Goal: Task Accomplishment & Management: Complete application form

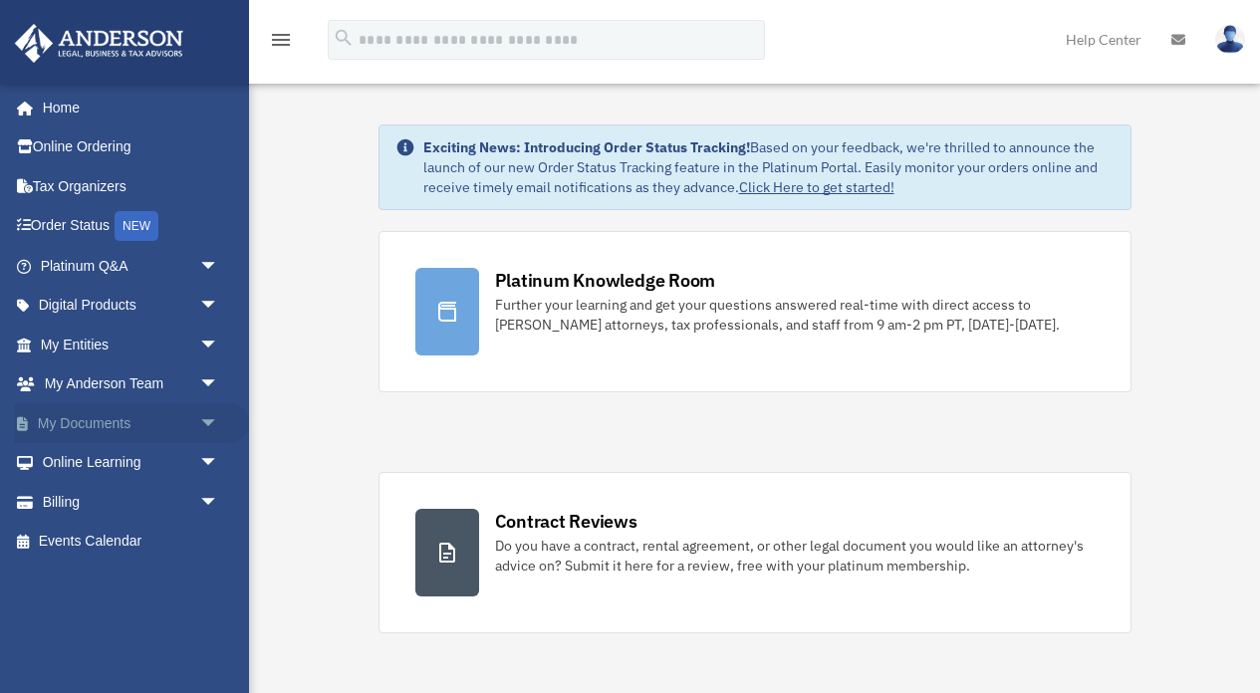
click at [65, 405] on link "My Documents arrow_drop_down" at bounding box center [131, 423] width 235 height 40
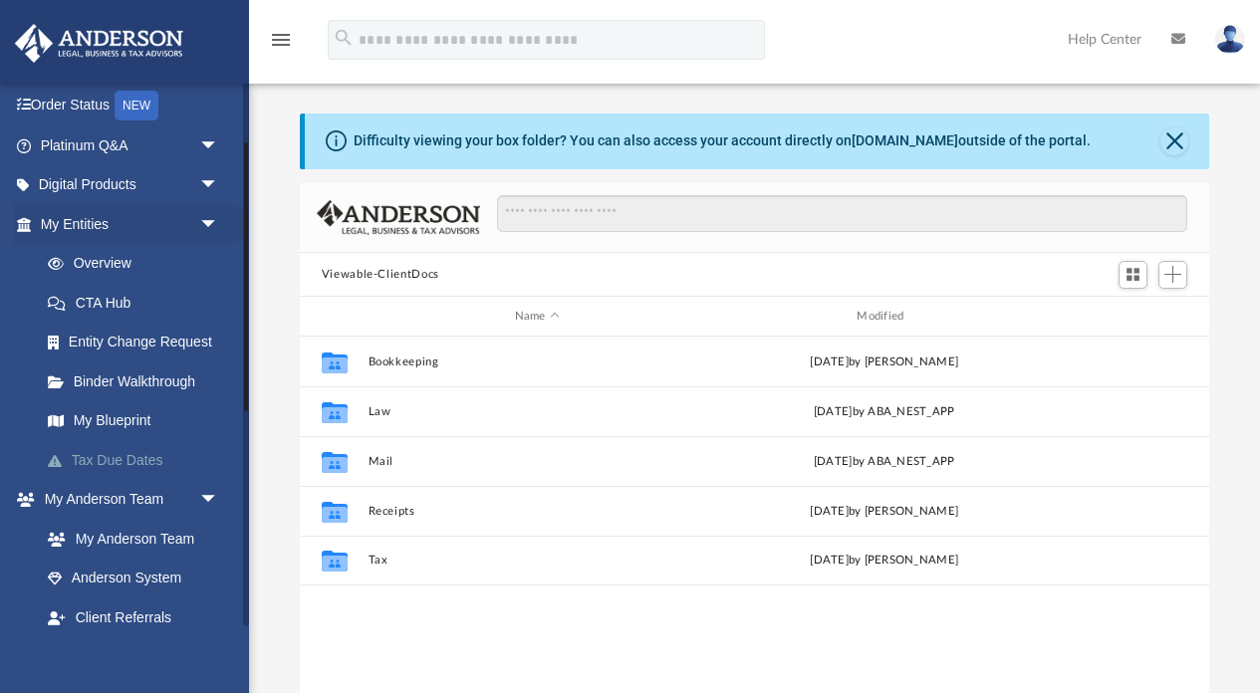
scroll to position [453, 909]
click at [148, 217] on link "My Entities arrow_drop_down" at bounding box center [131, 224] width 235 height 40
click at [75, 496] on link "My Anderson Team arrow_drop_down" at bounding box center [131, 500] width 235 height 40
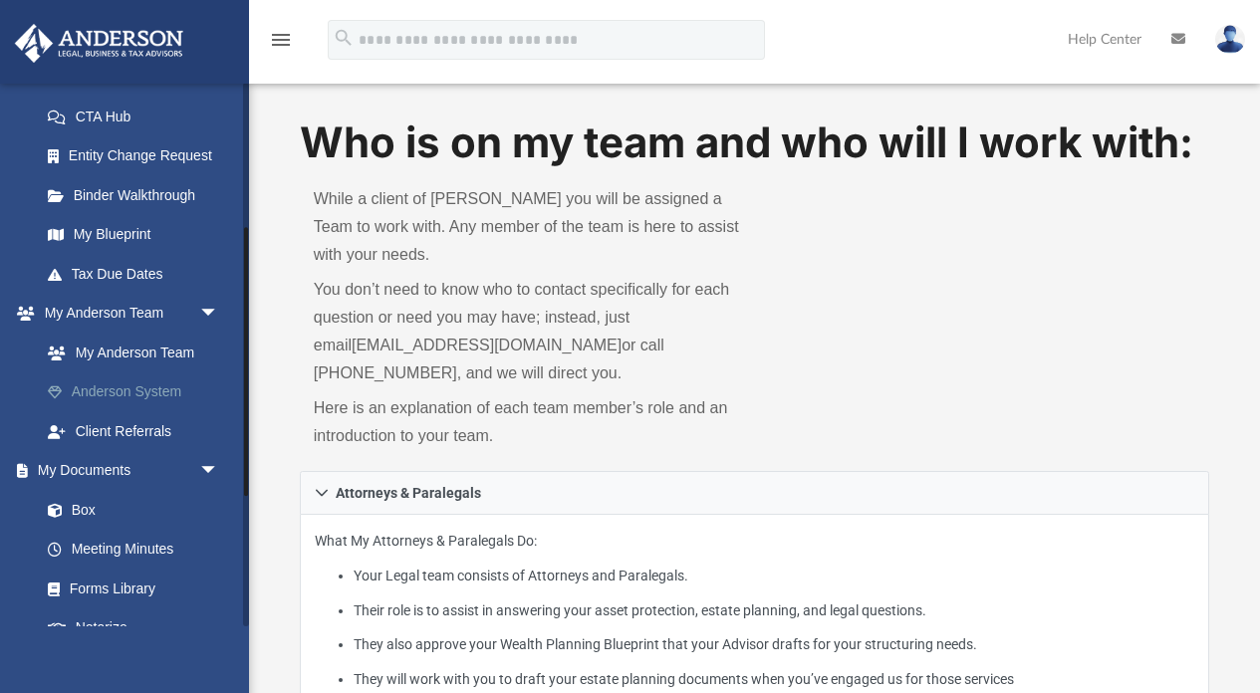
scroll to position [335, 0]
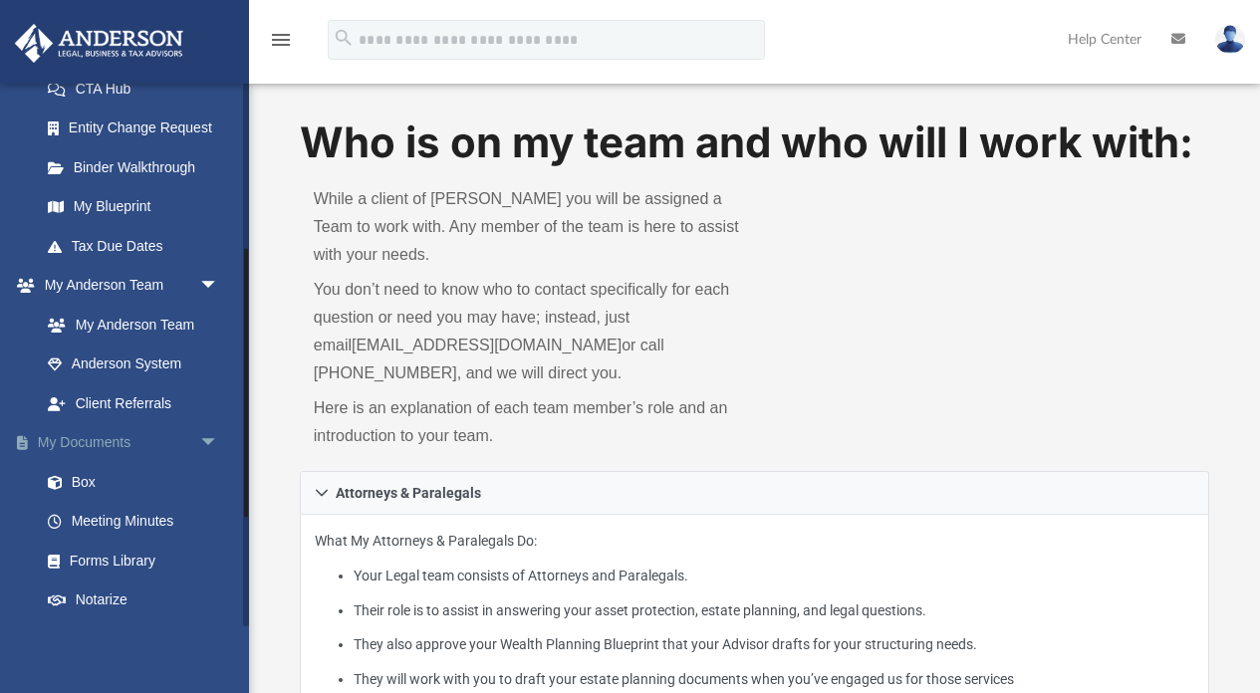
click at [106, 438] on link "My Documents arrow_drop_down" at bounding box center [131, 443] width 235 height 40
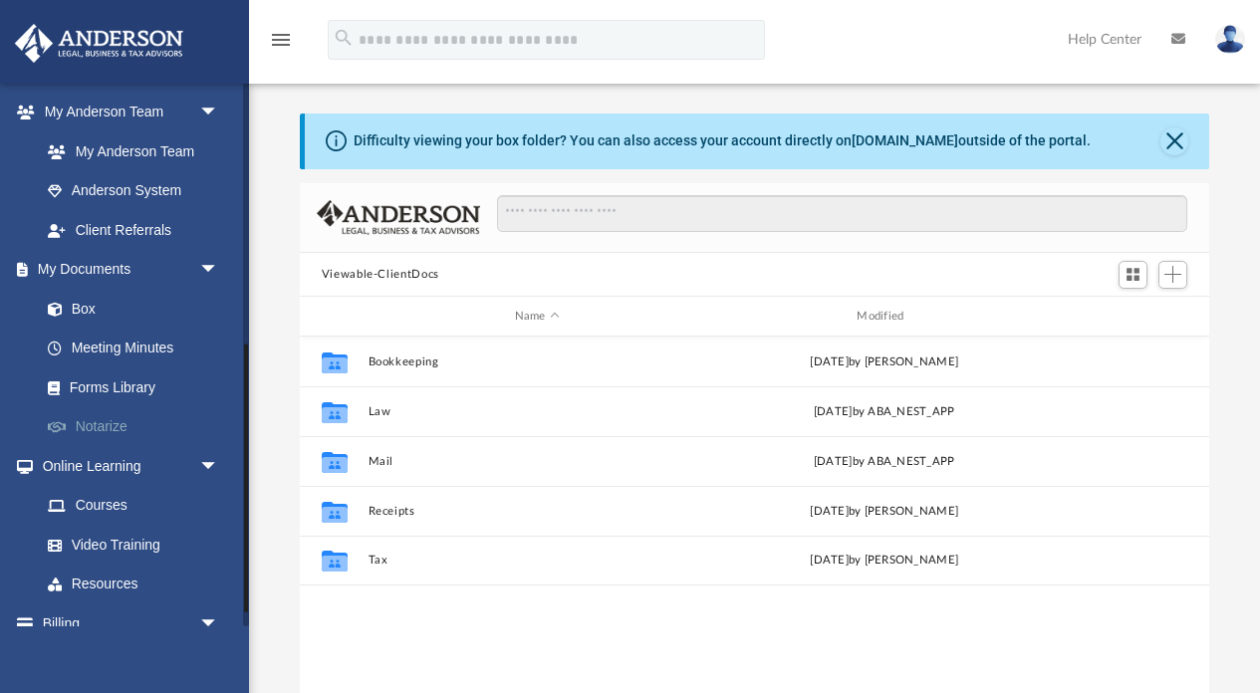
scroll to position [540, 0]
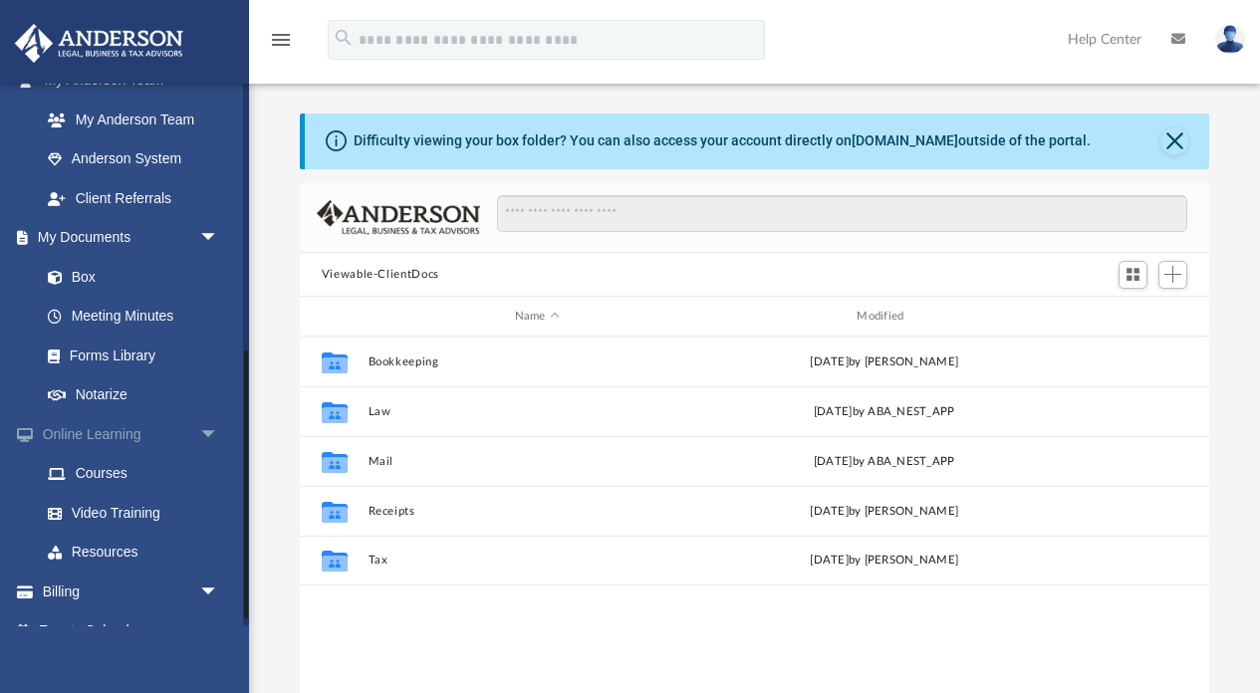
click at [119, 422] on link "Online Learning arrow_drop_down" at bounding box center [131, 434] width 235 height 40
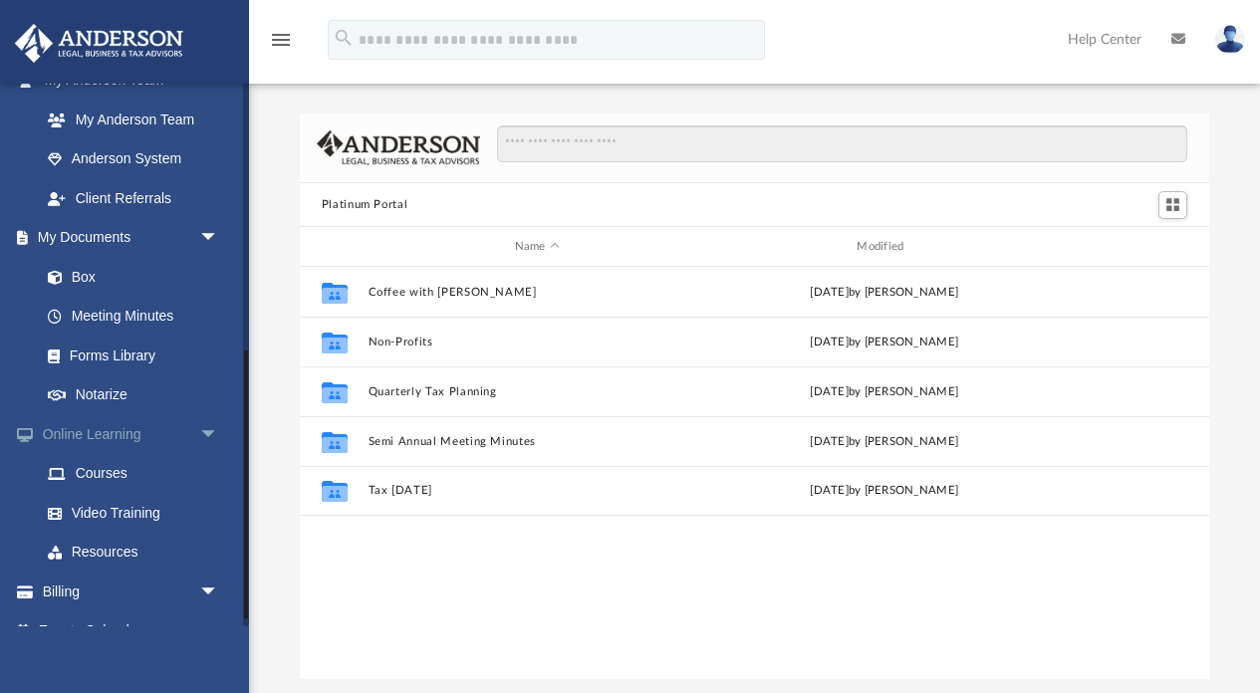
scroll to position [453, 909]
click at [92, 581] on link "Billing arrow_drop_down" at bounding box center [131, 592] width 235 height 40
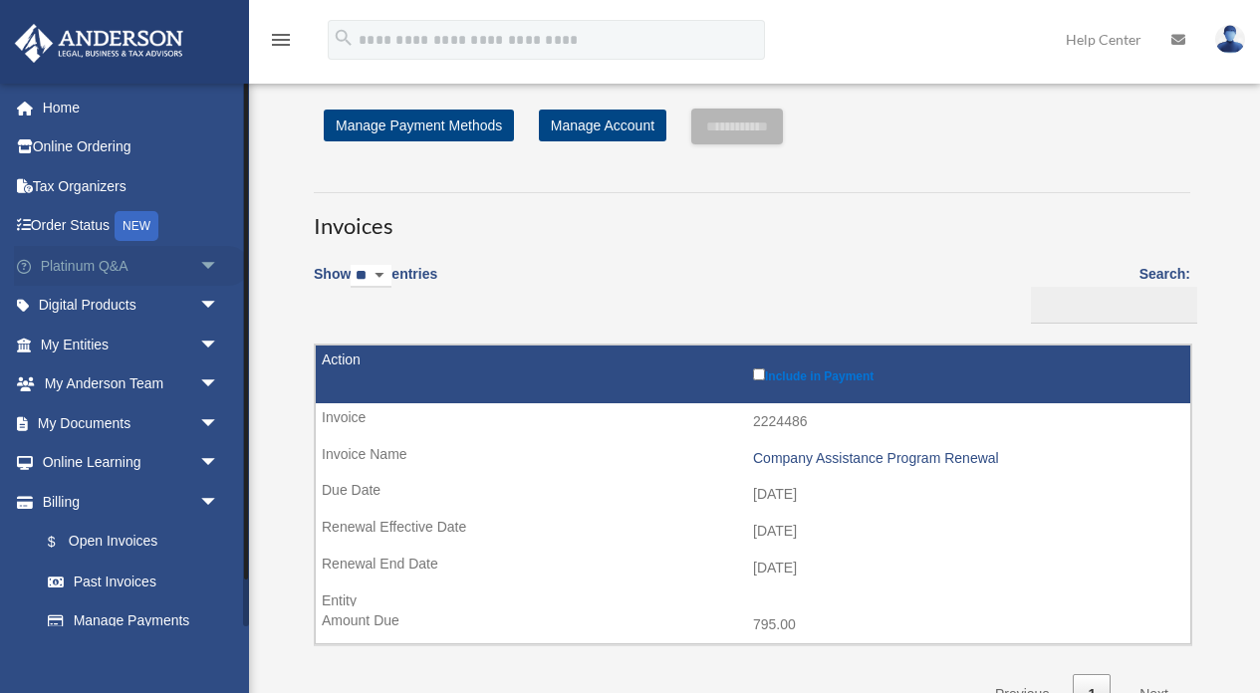
click at [123, 267] on link "Platinum Q&A arrow_drop_down" at bounding box center [131, 266] width 235 height 40
click at [114, 305] on link "Digital Products arrow_drop_down" at bounding box center [131, 306] width 235 height 40
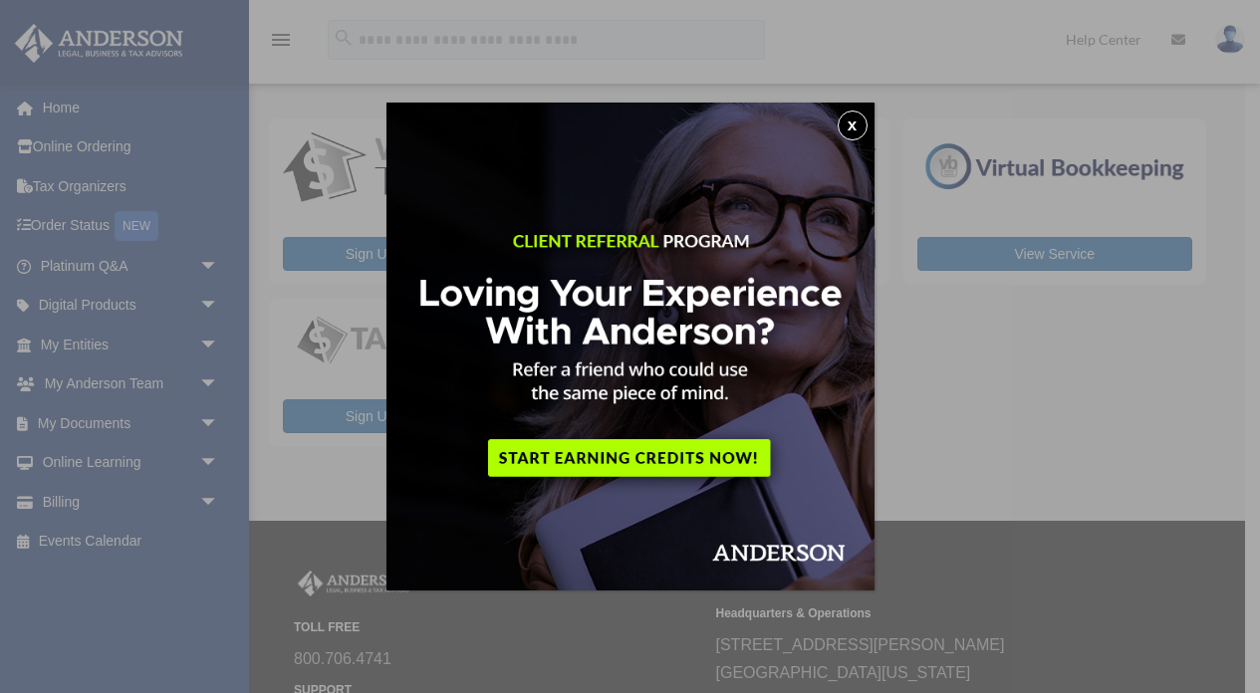
click at [862, 124] on button "x" at bounding box center [853, 126] width 30 height 30
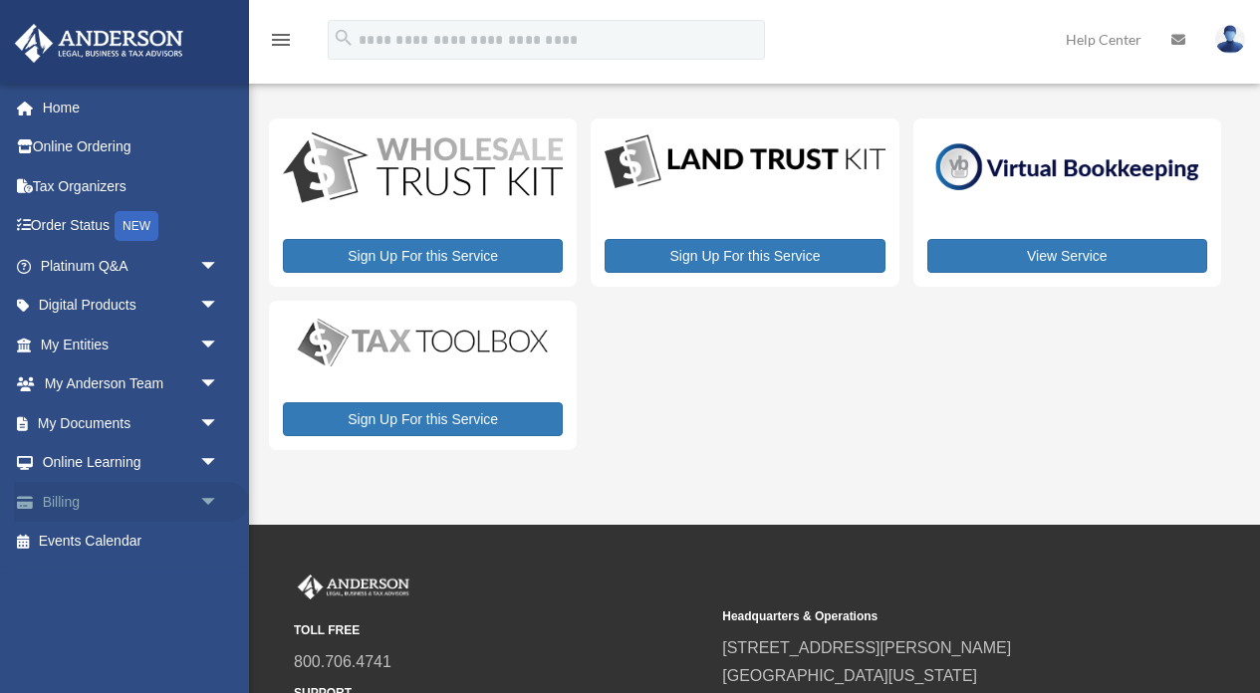
click at [104, 514] on link "Billing arrow_drop_down" at bounding box center [131, 502] width 235 height 40
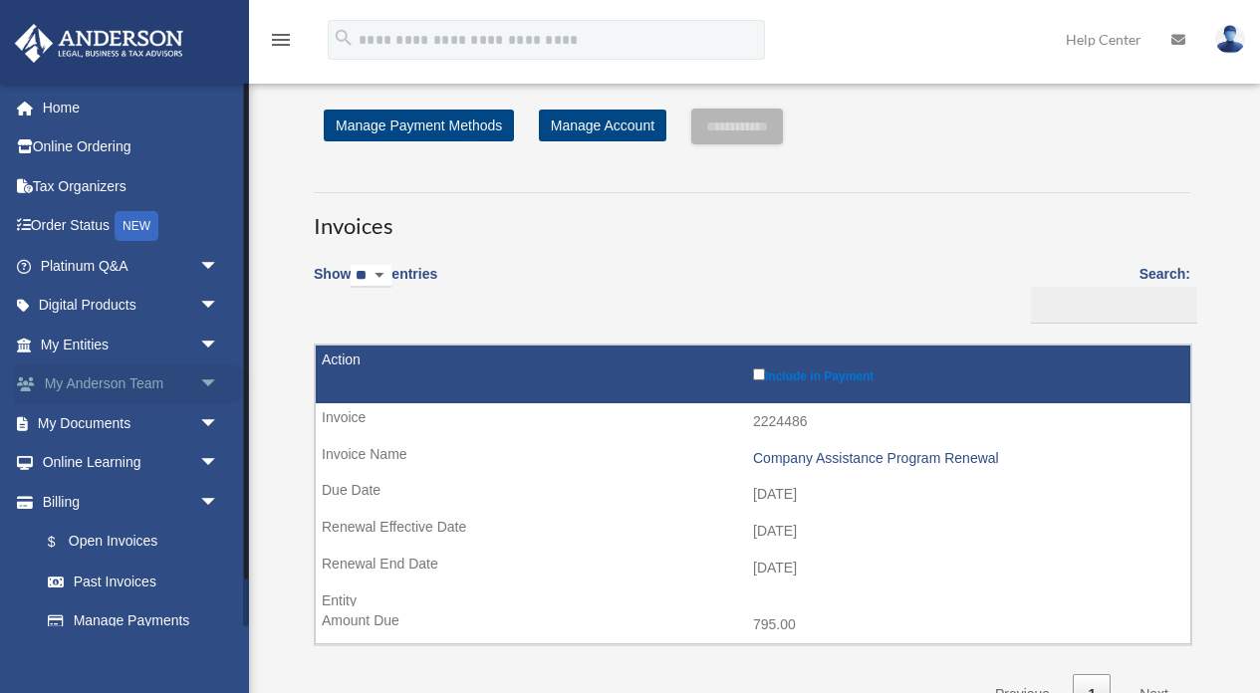
click at [199, 388] on span "arrow_drop_down" at bounding box center [219, 385] width 40 height 41
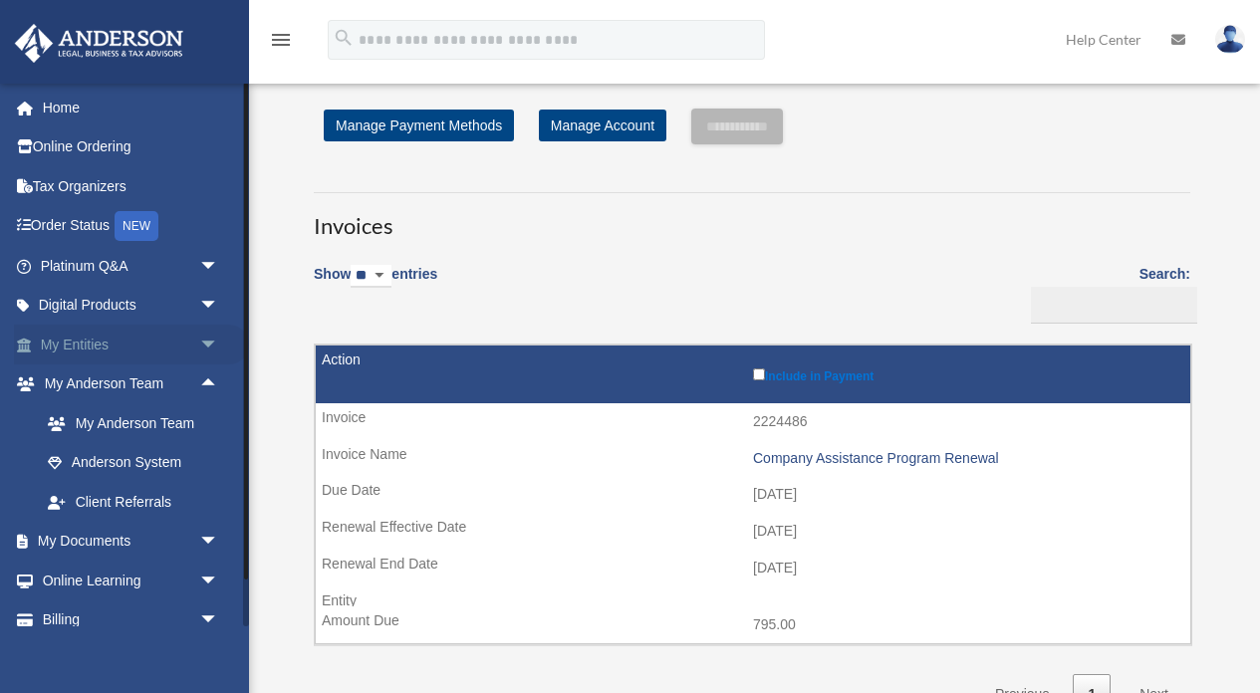
click at [203, 344] on span "arrow_drop_down" at bounding box center [219, 345] width 40 height 41
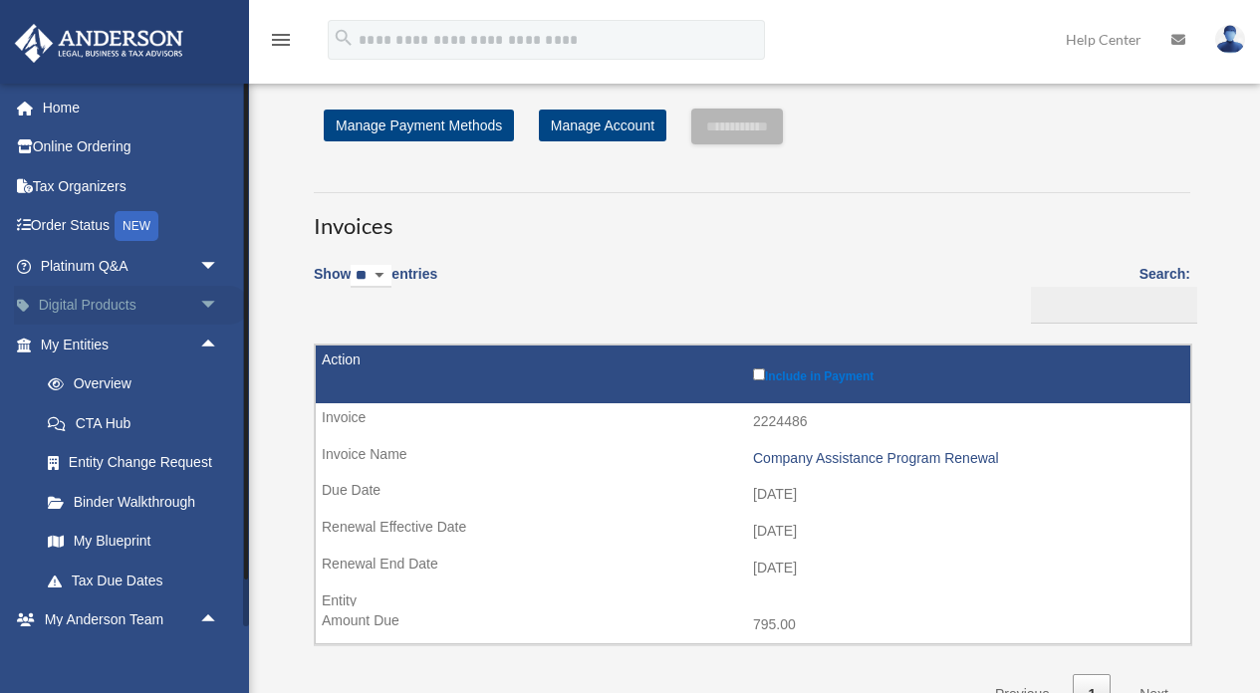
click at [209, 310] on span "arrow_drop_down" at bounding box center [219, 306] width 40 height 41
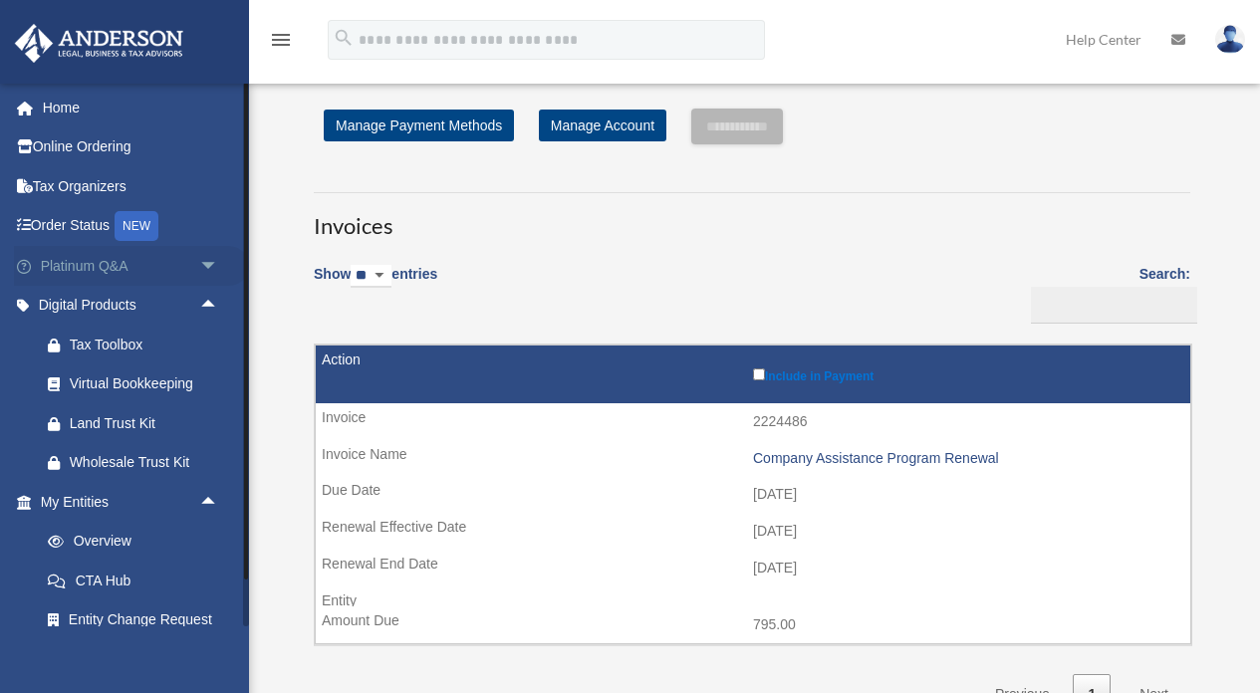
click at [212, 262] on span "arrow_drop_down" at bounding box center [219, 266] width 40 height 41
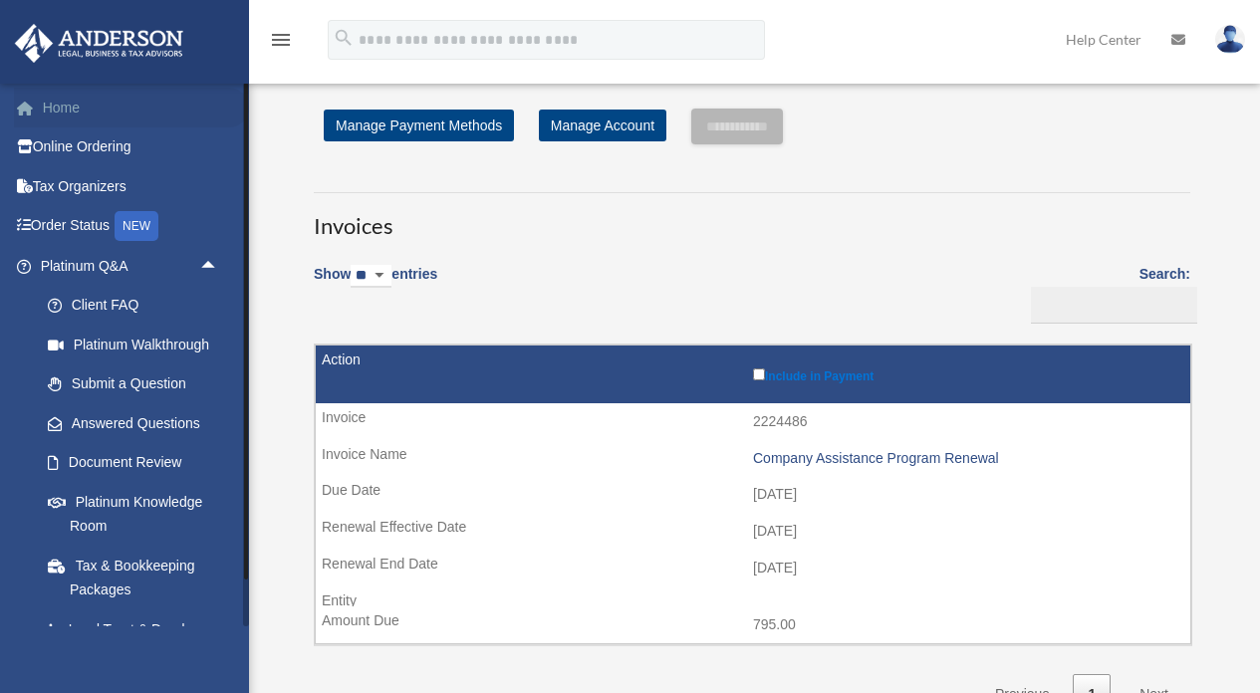
click at [84, 120] on link "Home" at bounding box center [131, 108] width 235 height 40
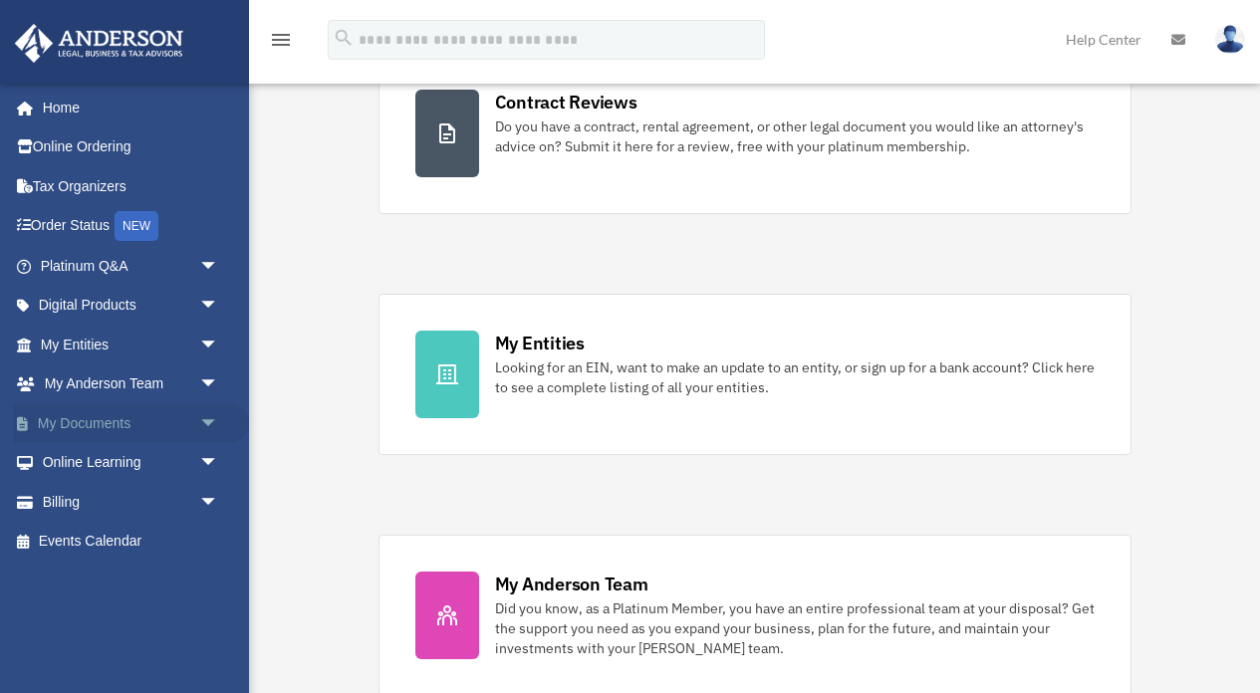
scroll to position [448, 0]
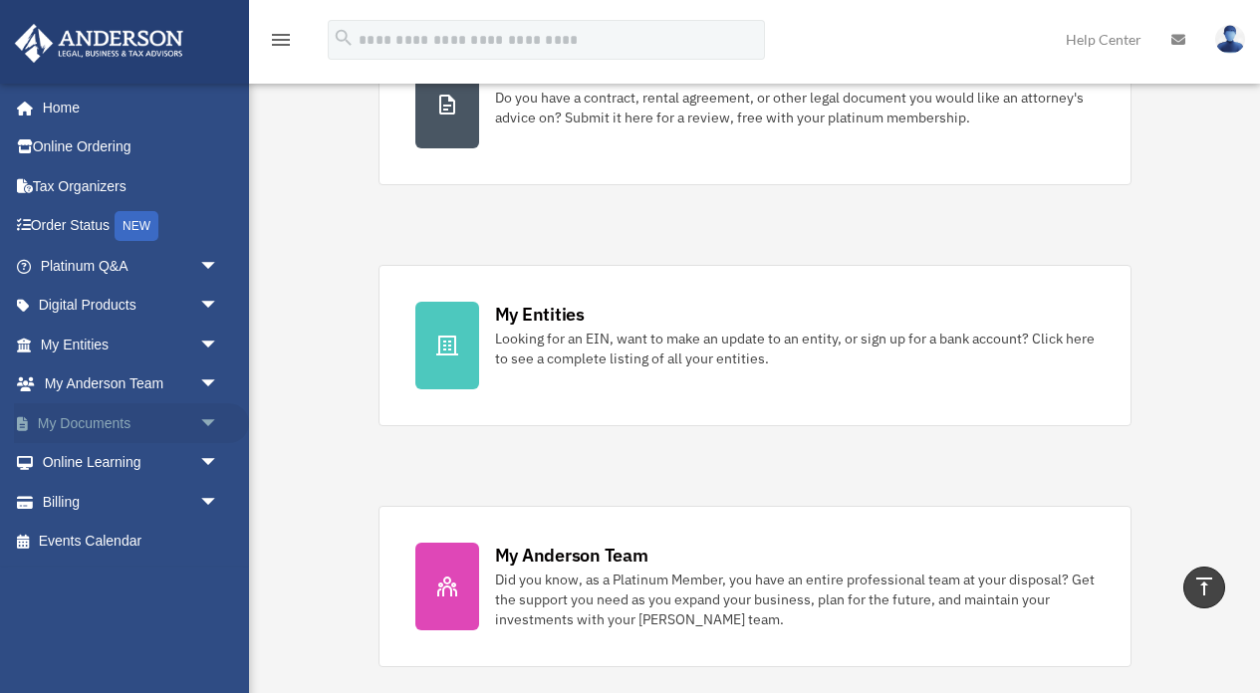
click at [201, 421] on span "arrow_drop_down" at bounding box center [219, 423] width 40 height 41
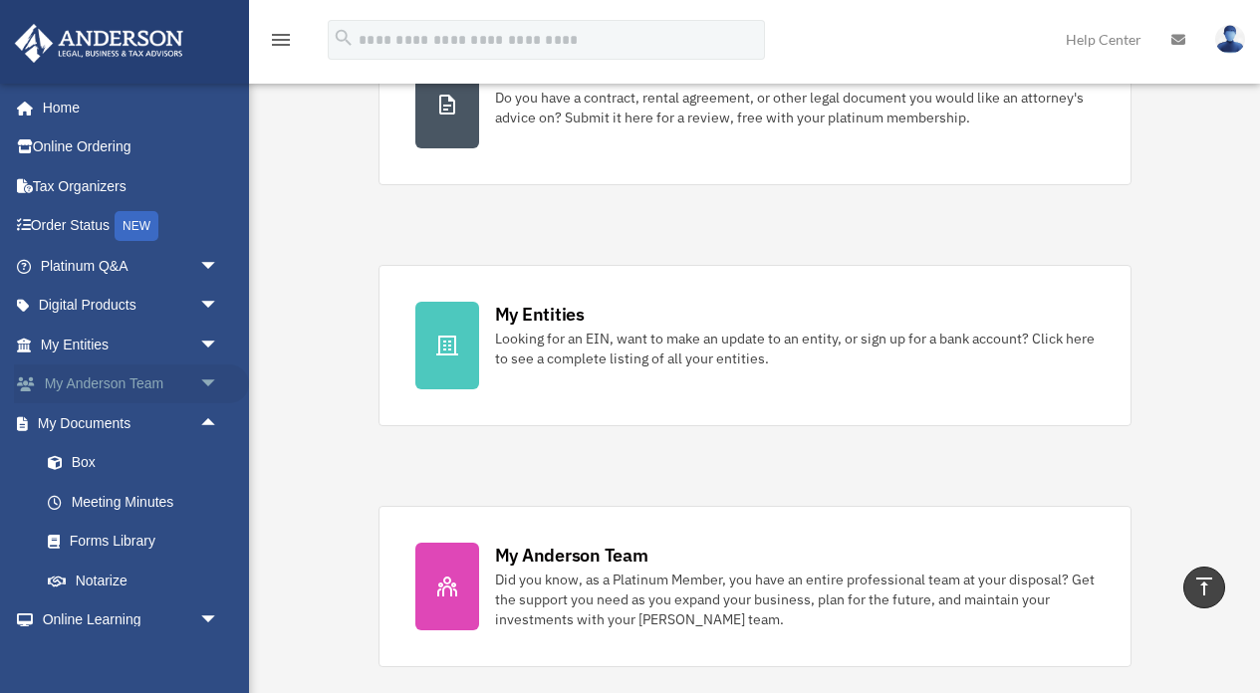
click at [202, 383] on span "arrow_drop_down" at bounding box center [219, 385] width 40 height 41
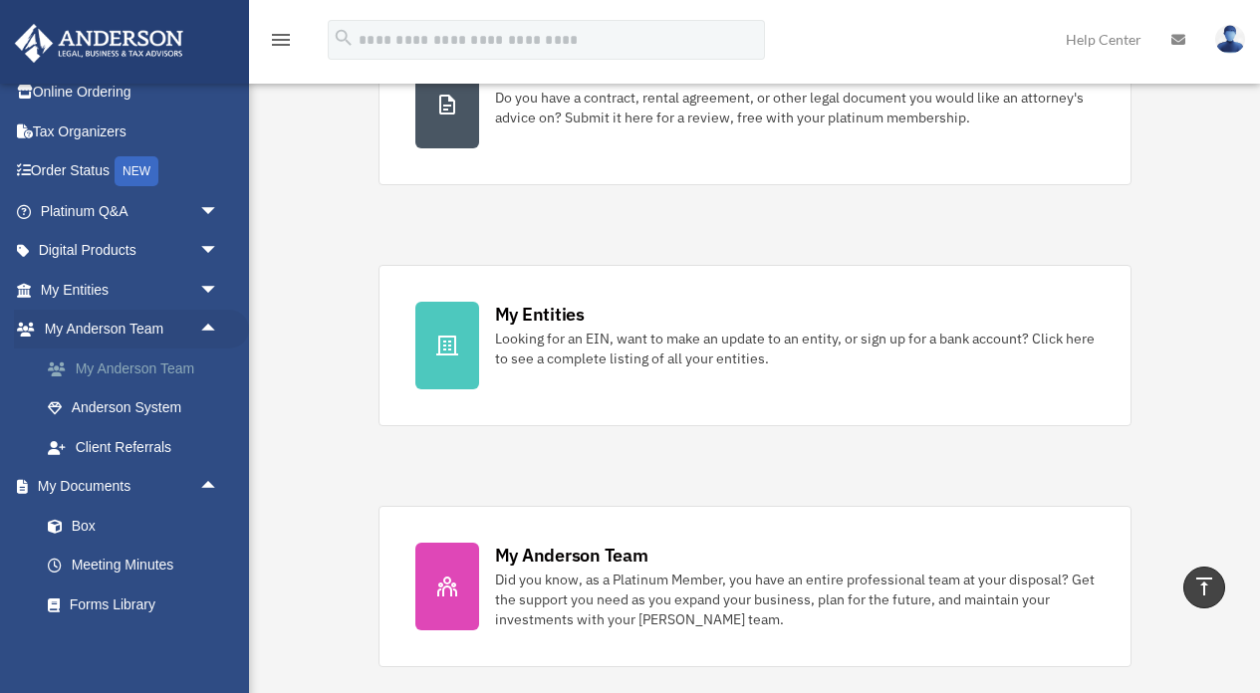
scroll to position [17, 0]
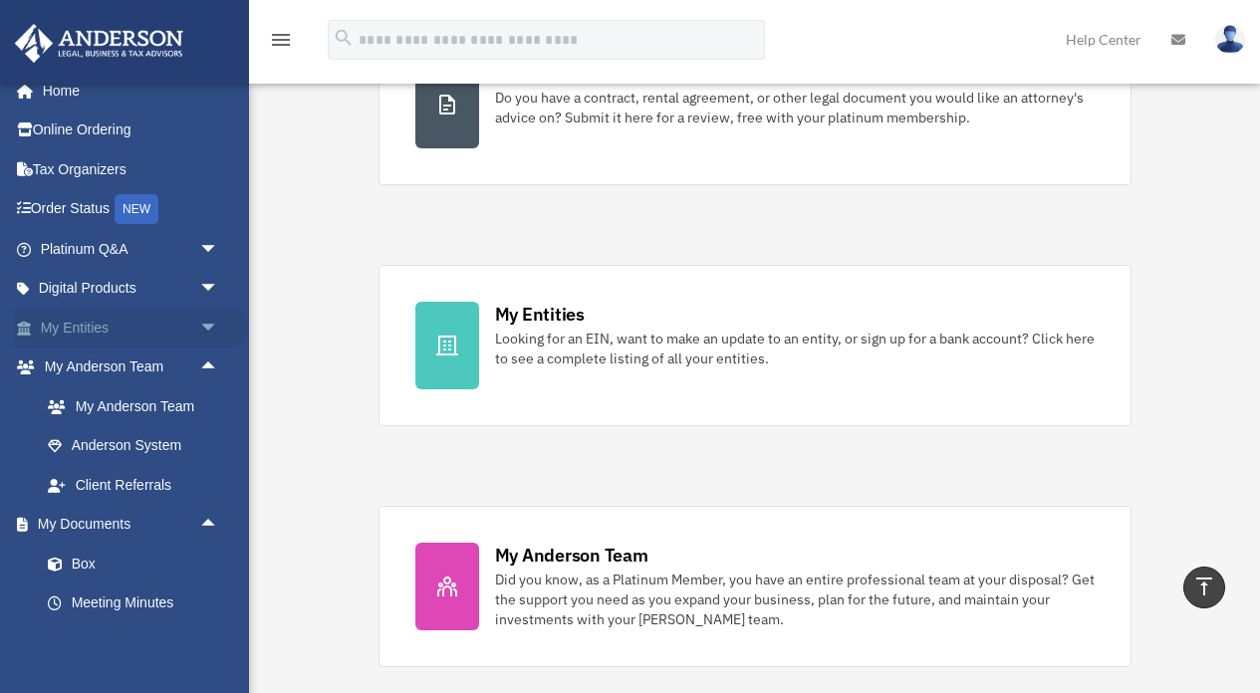
click at [209, 322] on span "arrow_drop_down" at bounding box center [219, 328] width 40 height 41
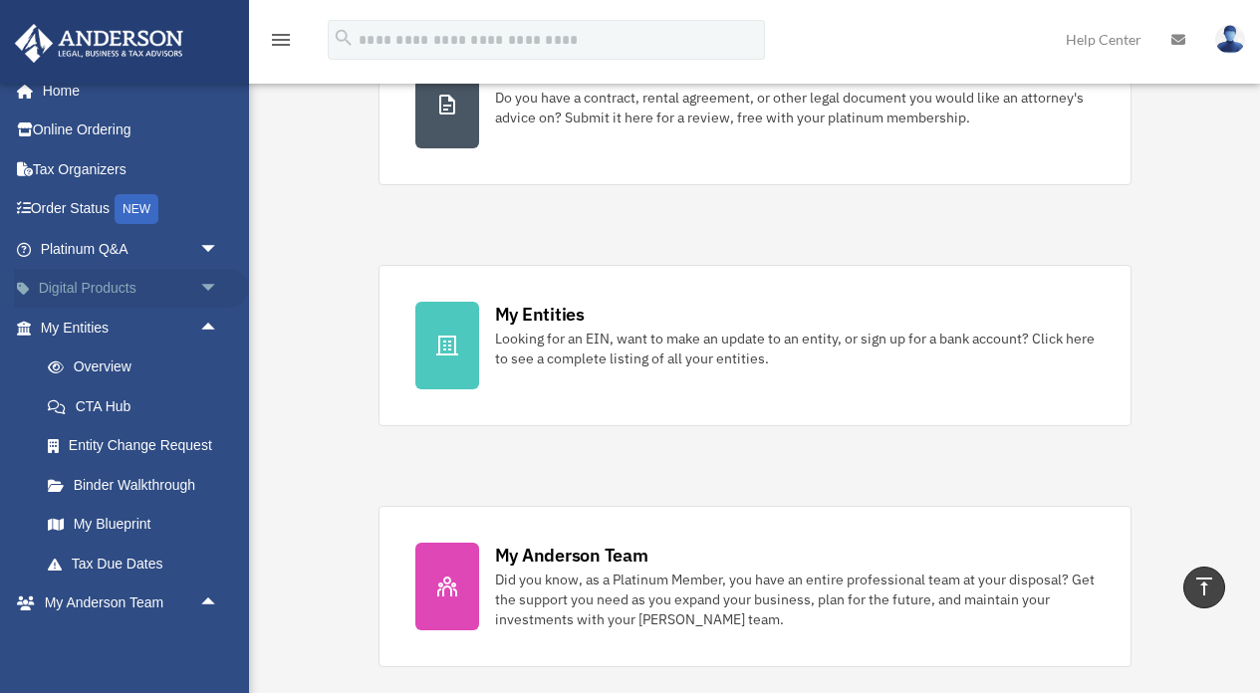
click at [209, 288] on span "arrow_drop_down" at bounding box center [219, 289] width 40 height 41
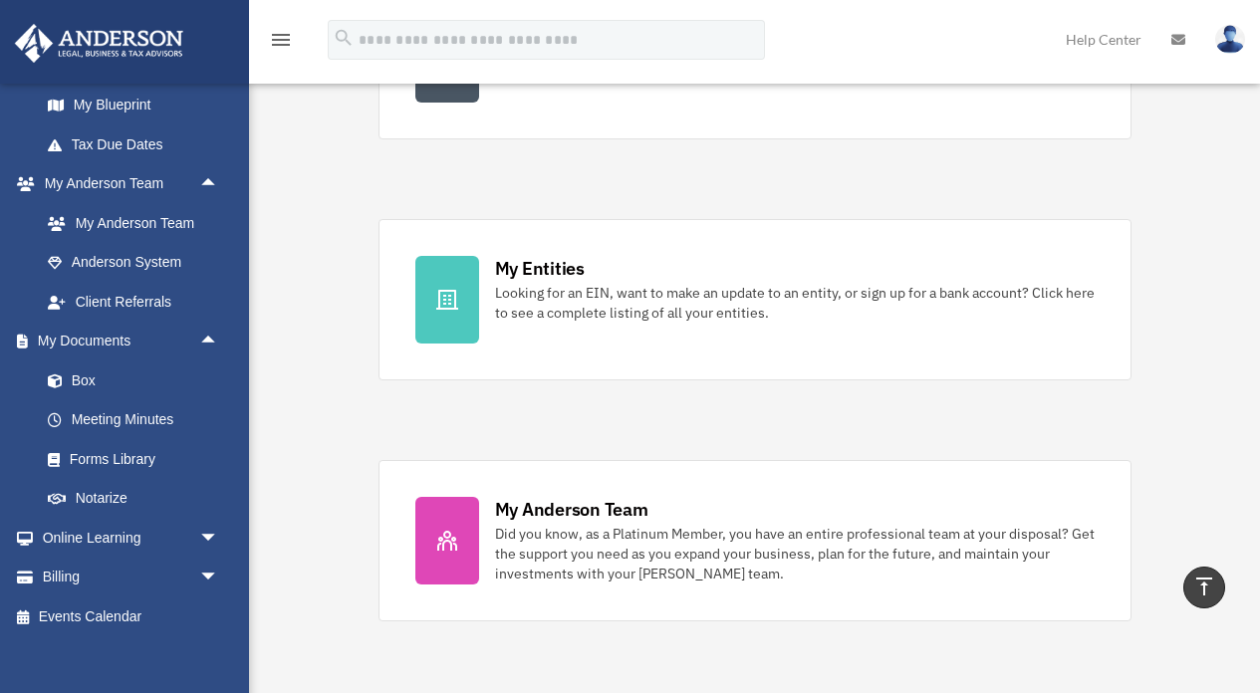
scroll to position [501, 0]
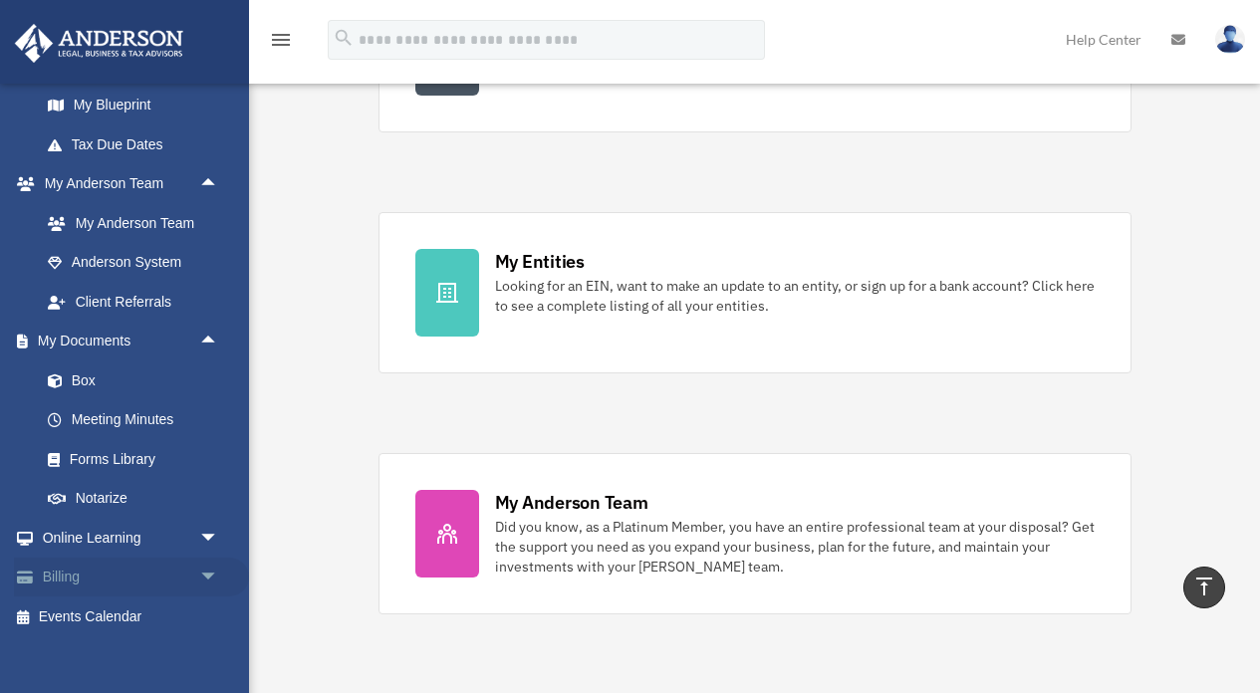
click at [202, 565] on span "arrow_drop_down" at bounding box center [219, 578] width 40 height 41
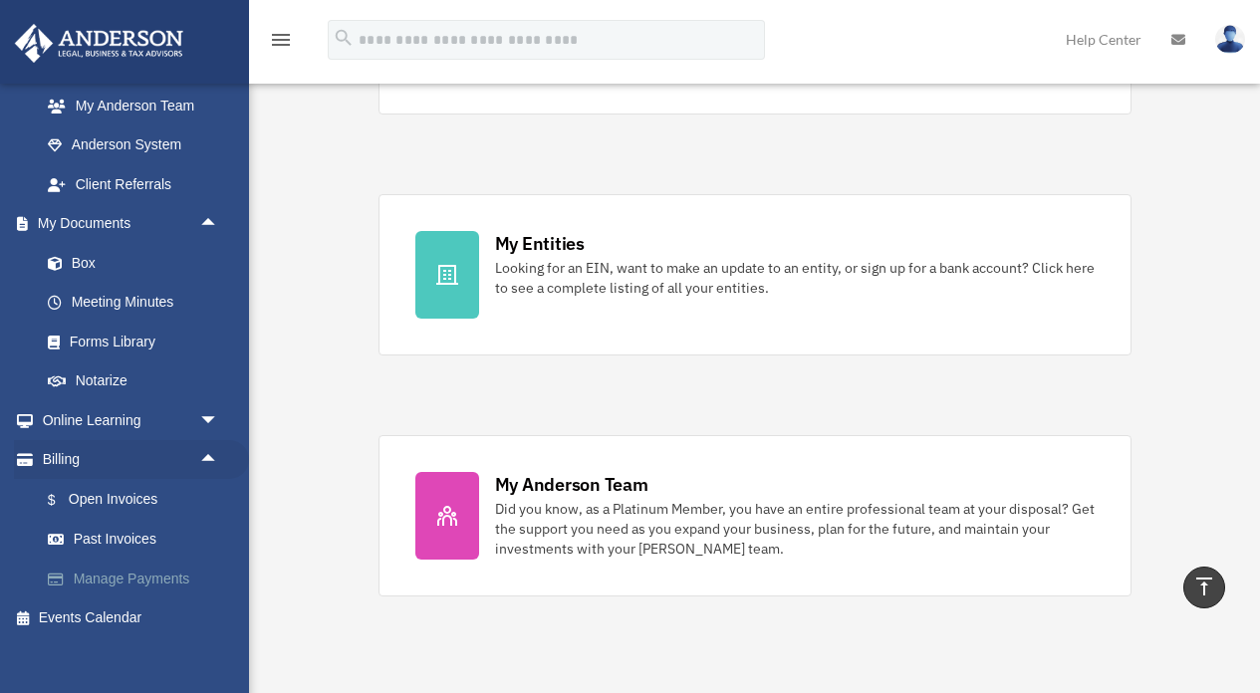
scroll to position [538, 0]
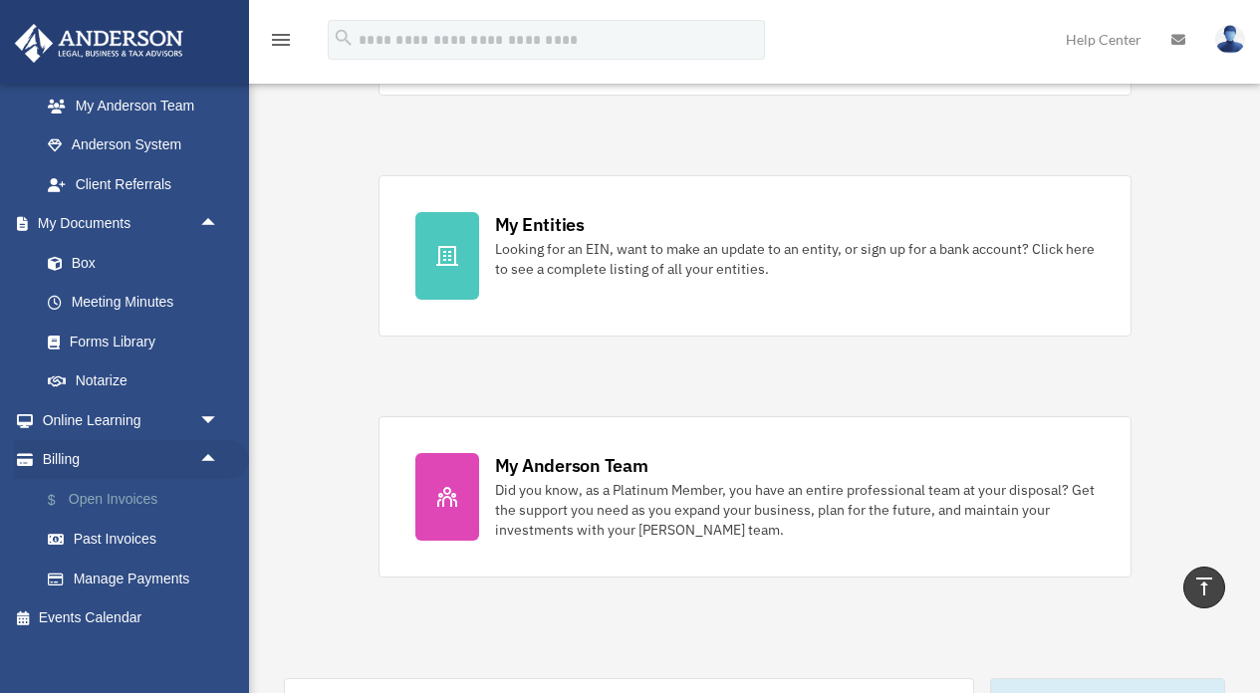
click at [133, 489] on link "$ Open Invoices" at bounding box center [138, 499] width 221 height 41
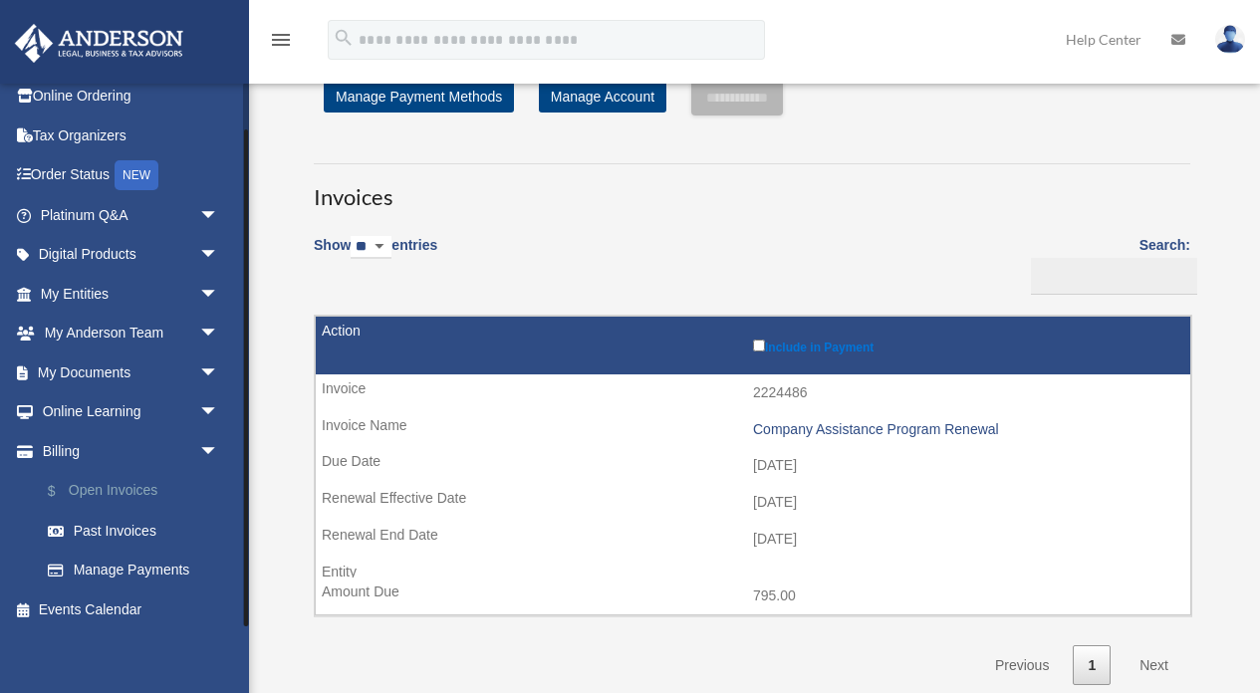
scroll to position [36, 0]
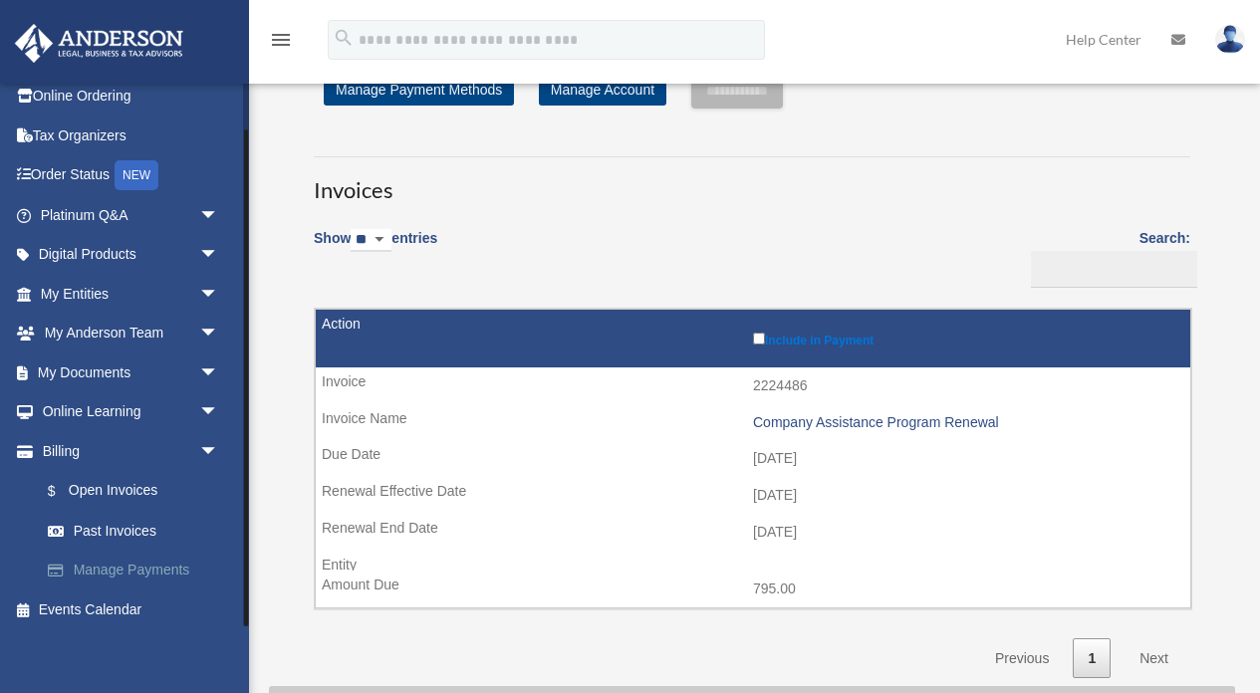
click at [111, 569] on link "Manage Payments" at bounding box center [138, 571] width 221 height 40
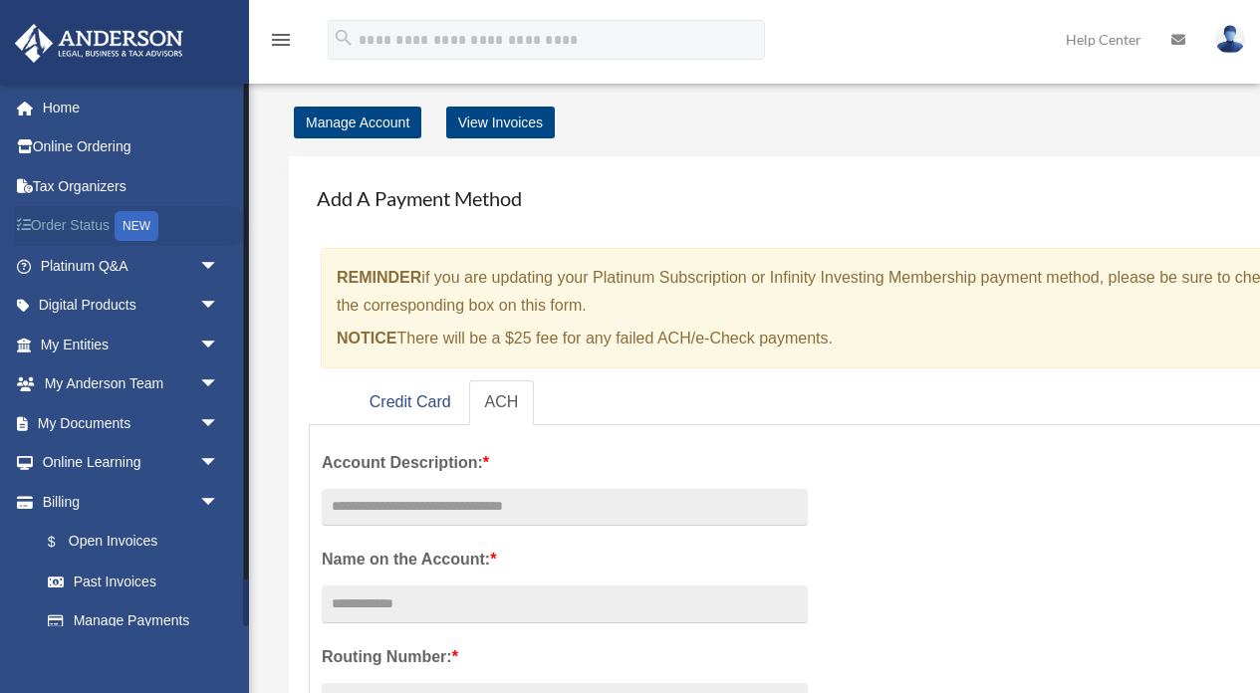
click at [93, 232] on link "Order Status NEW" at bounding box center [131, 226] width 235 height 41
click at [86, 451] on link "Online Learning arrow_drop_down" at bounding box center [131, 463] width 235 height 40
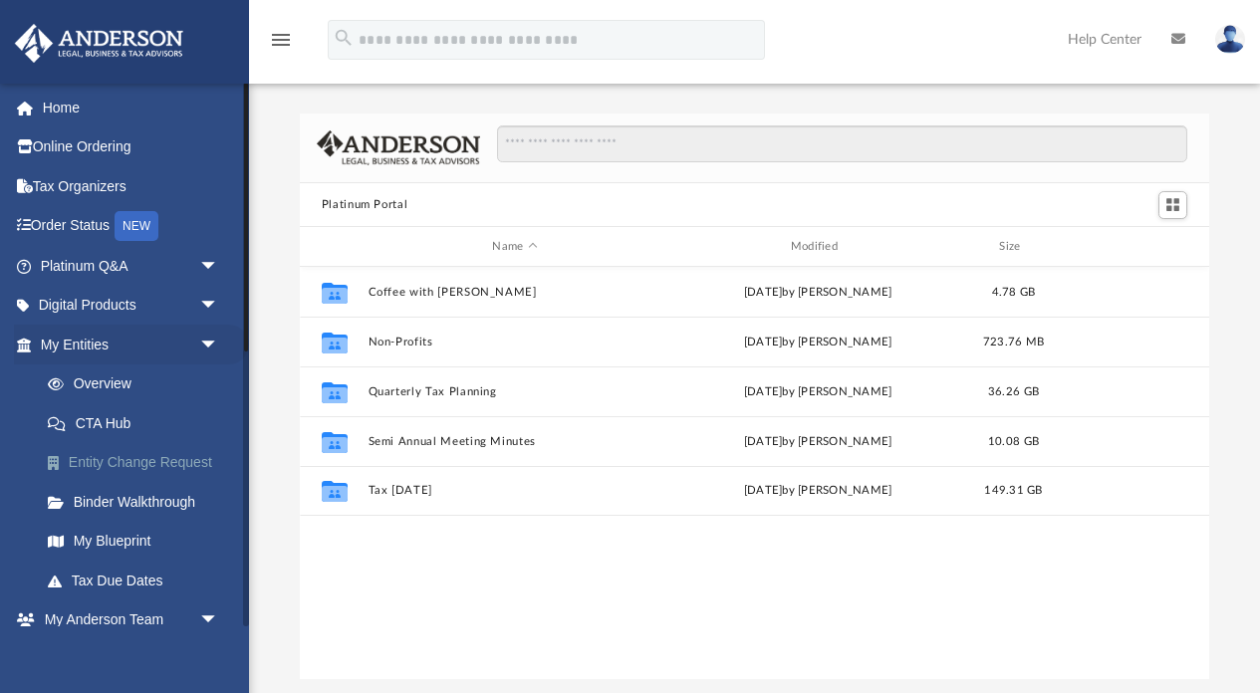
scroll to position [453, 909]
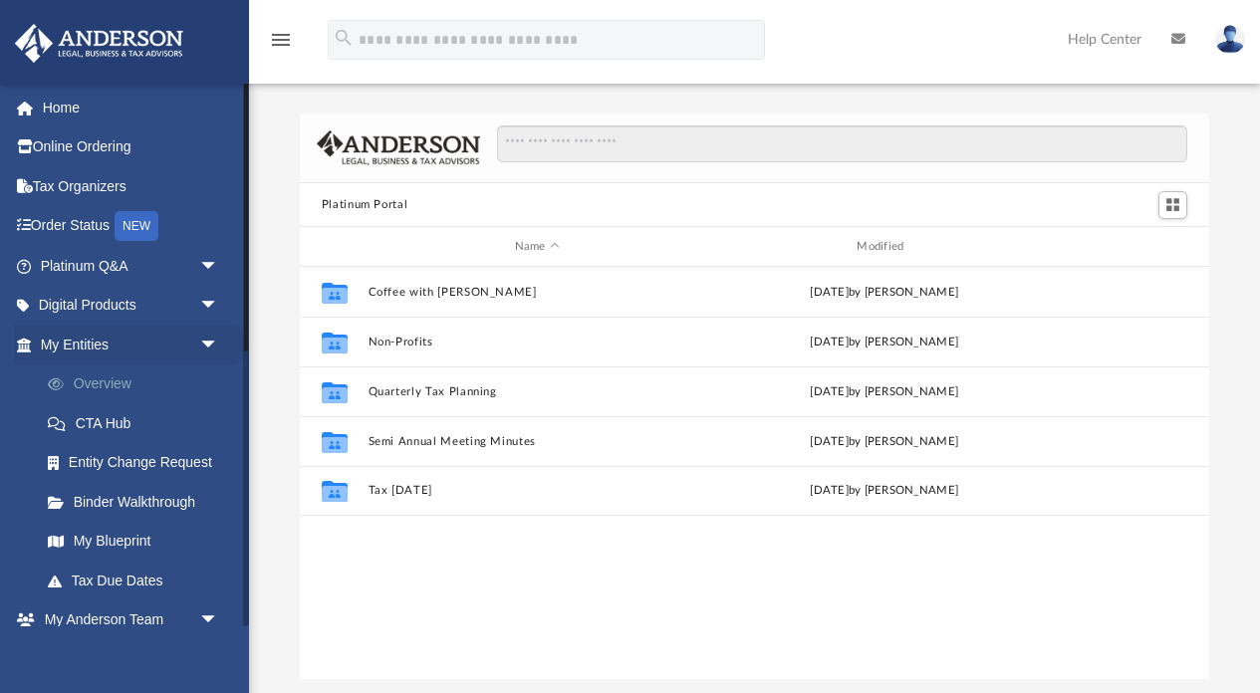
click at [127, 366] on link "Overview" at bounding box center [138, 385] width 221 height 40
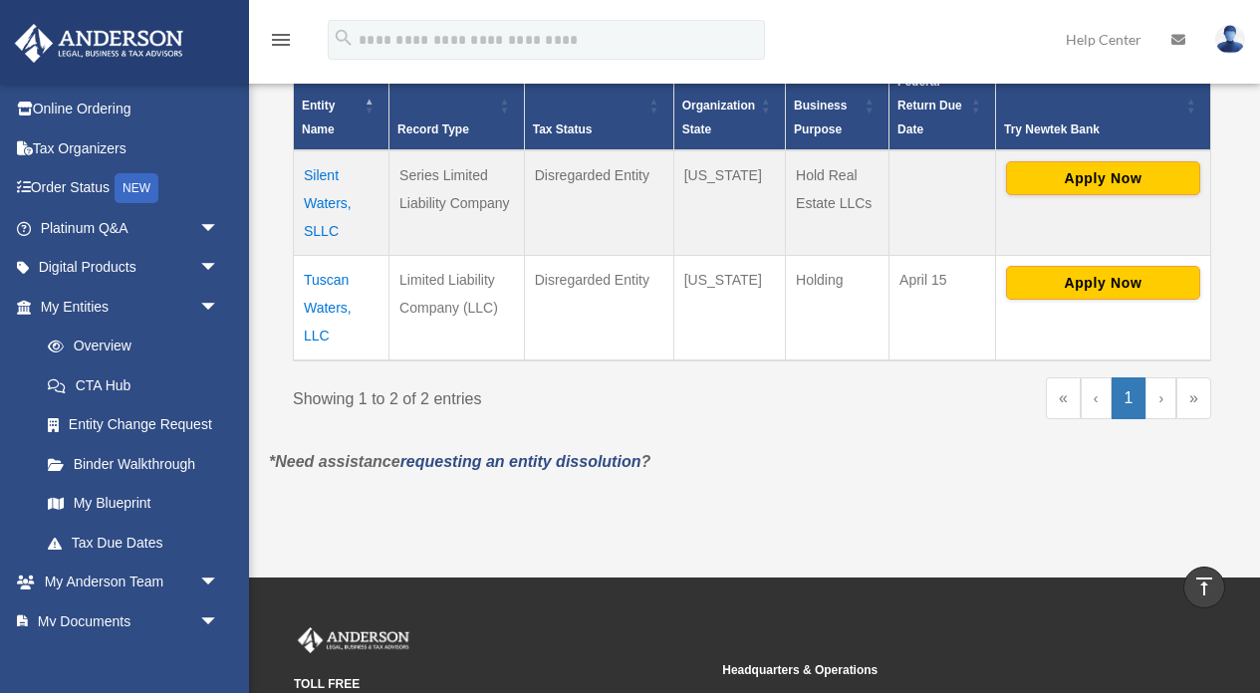
scroll to position [462, 0]
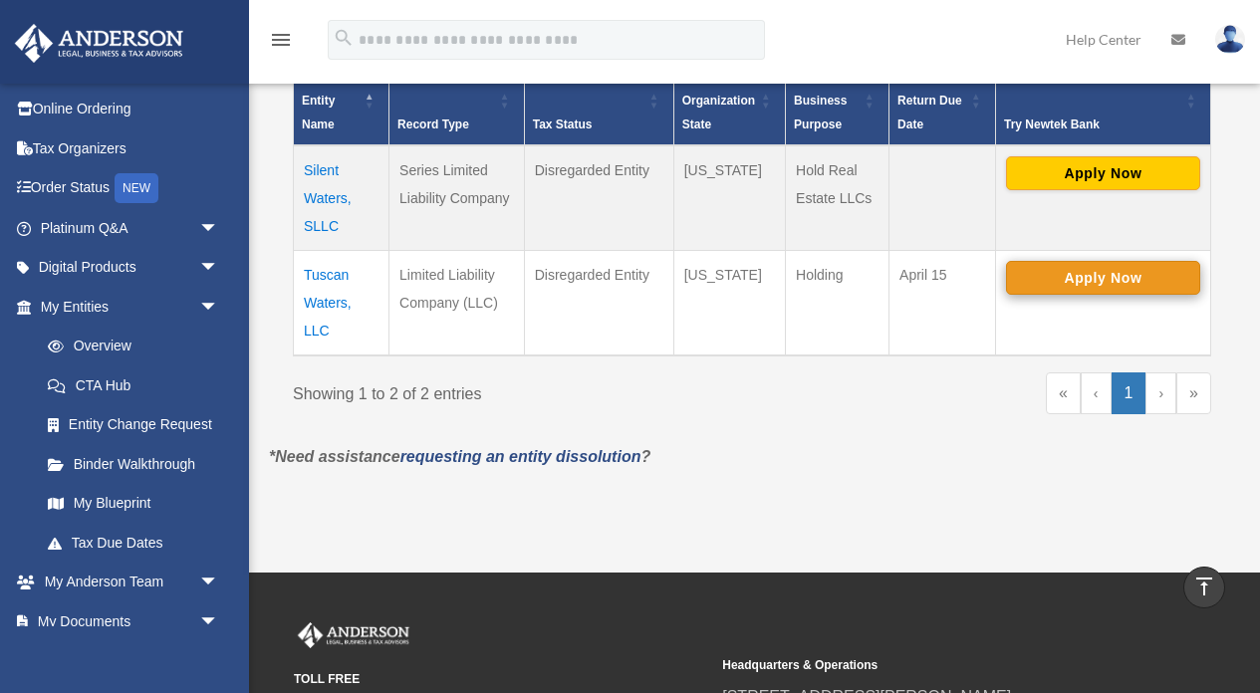
click at [1098, 275] on button "Apply Now" at bounding box center [1103, 278] width 194 height 34
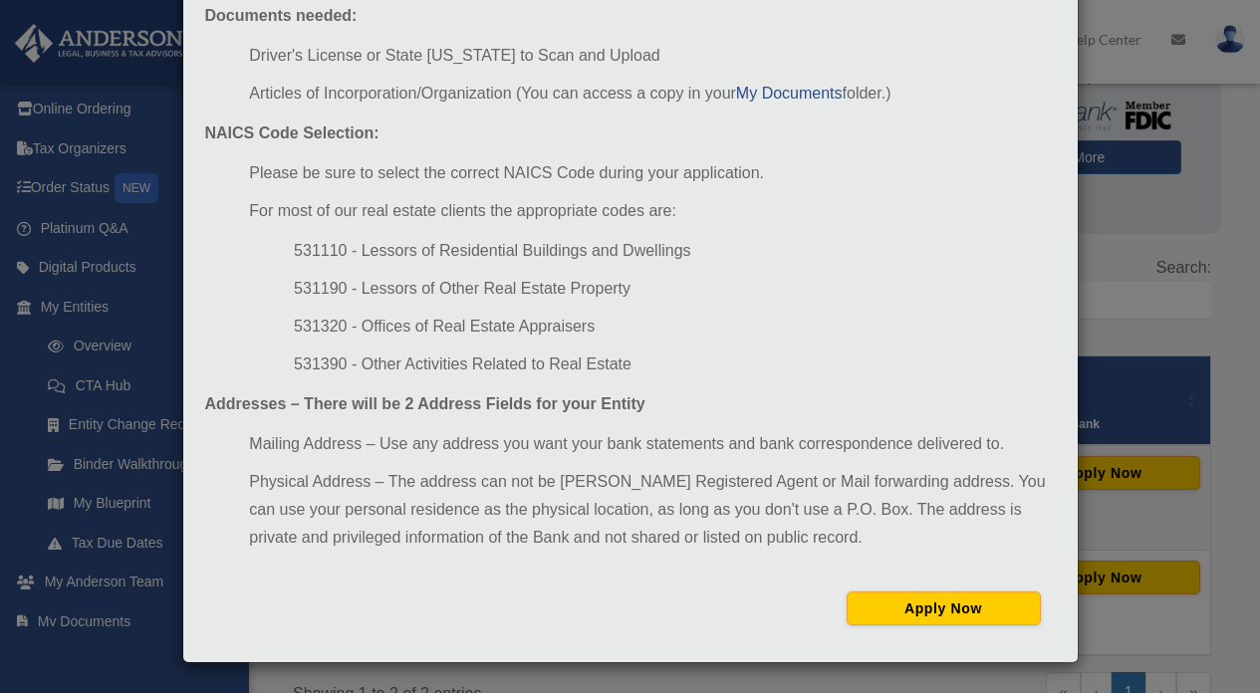
scroll to position [221, 0]
click at [1189, 312] on div "Newtek Application Information × In preparation for setting up your Newtek Bank…" at bounding box center [630, 346] width 1260 height 693
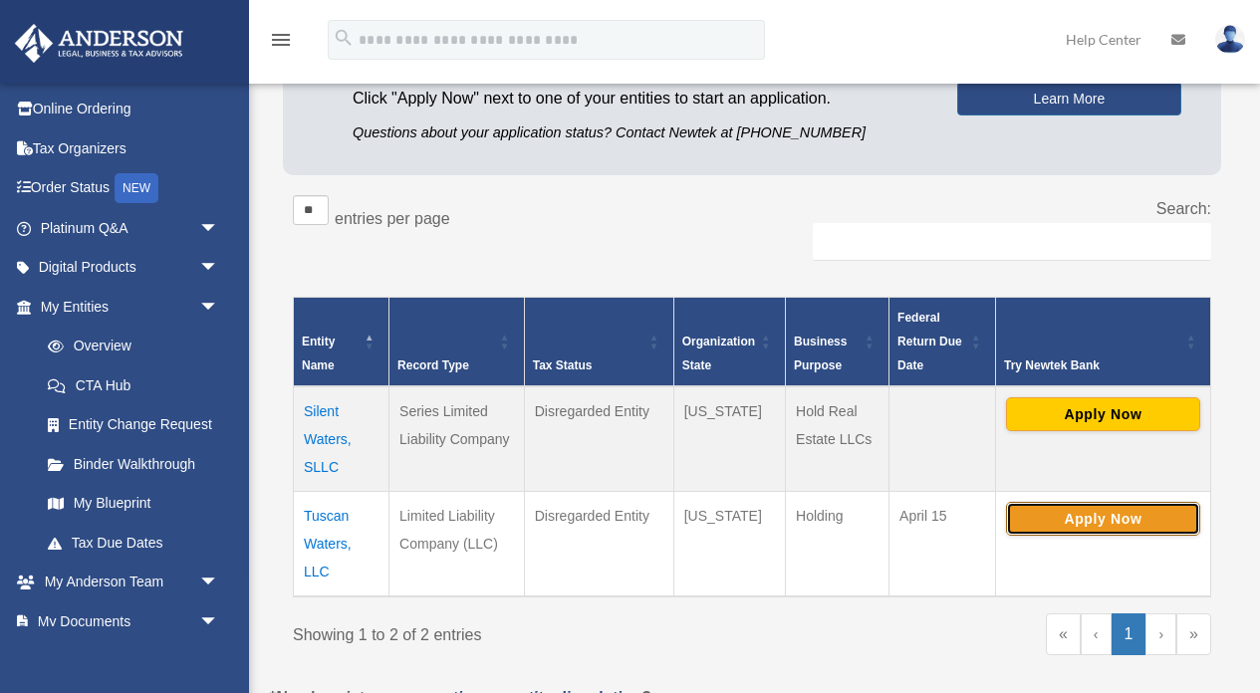
scroll to position [239, 0]
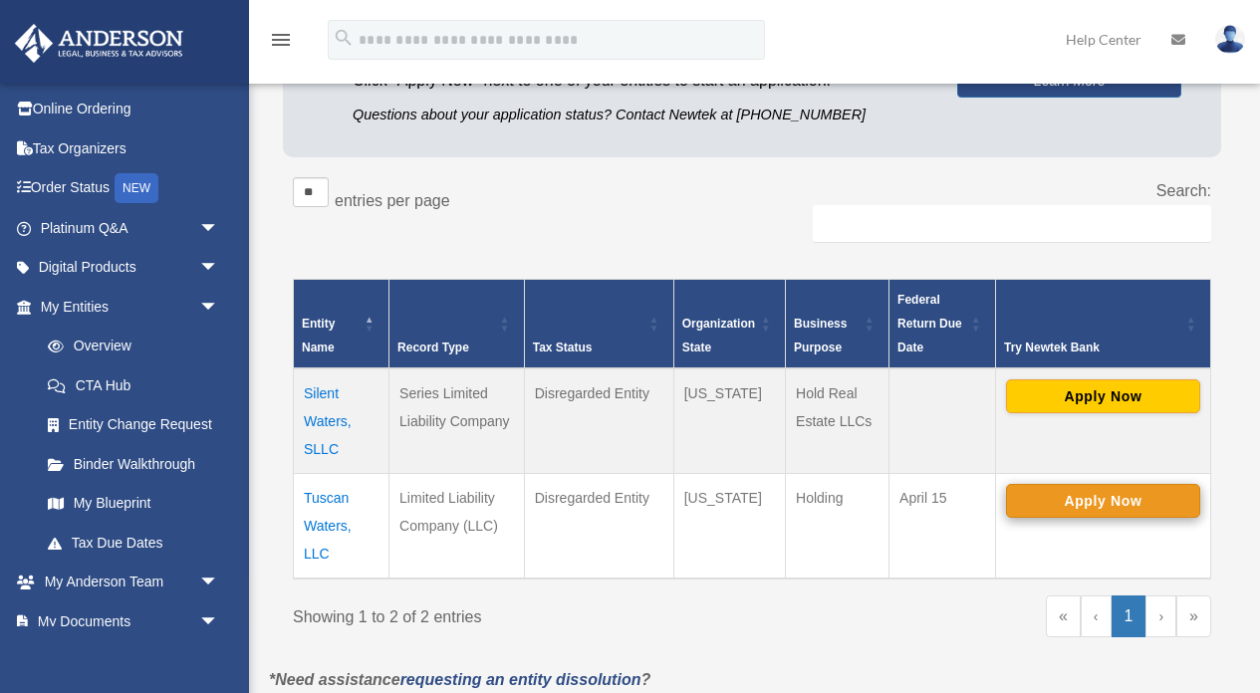
click at [1064, 498] on button "Apply Now" at bounding box center [1103, 501] width 194 height 34
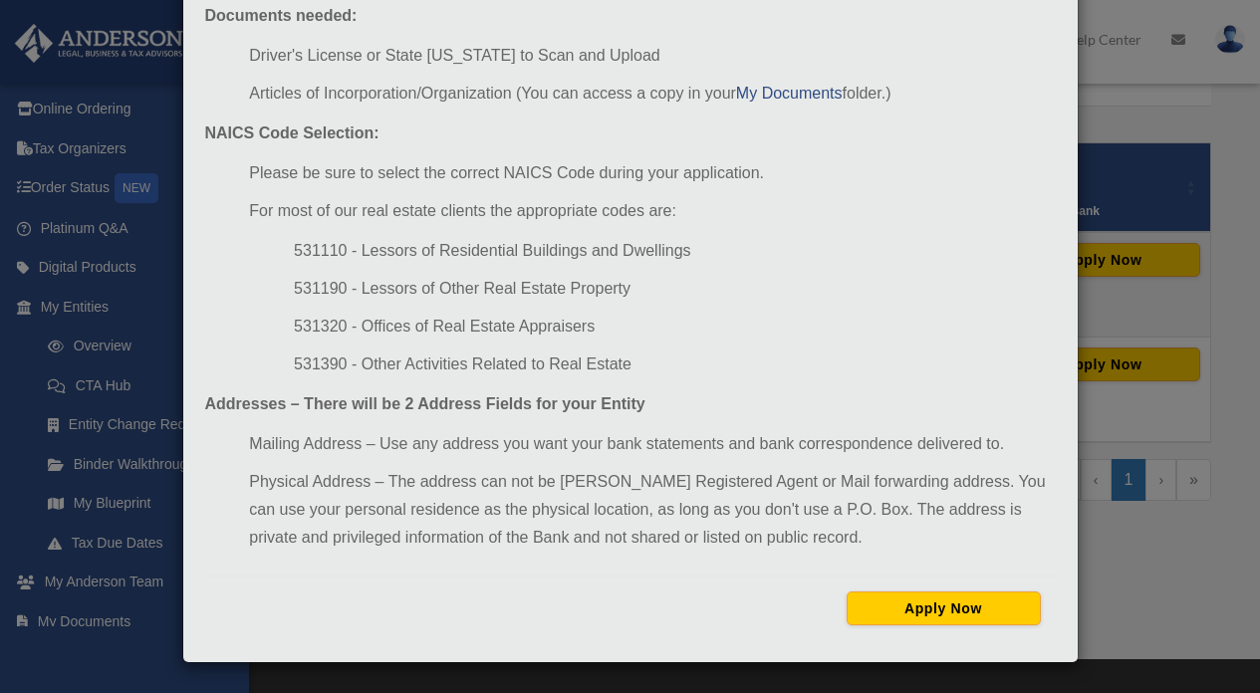
scroll to position [401, 0]
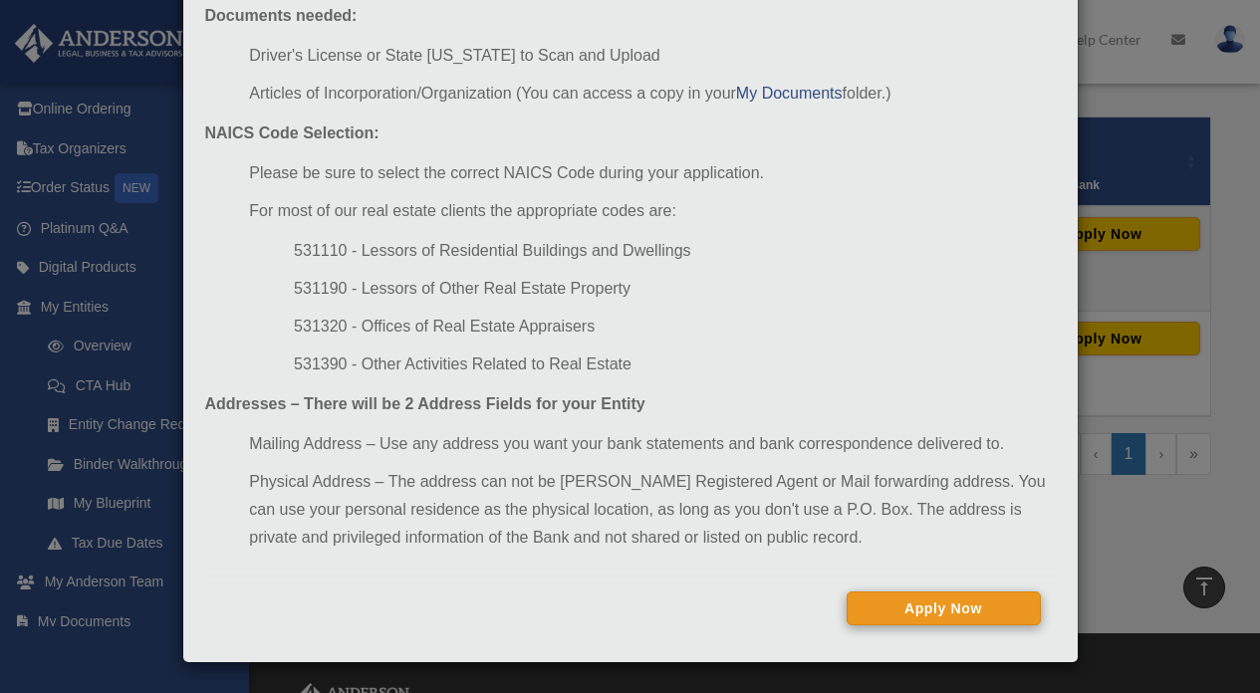
click at [889, 615] on button "Apply Now" at bounding box center [944, 609] width 194 height 34
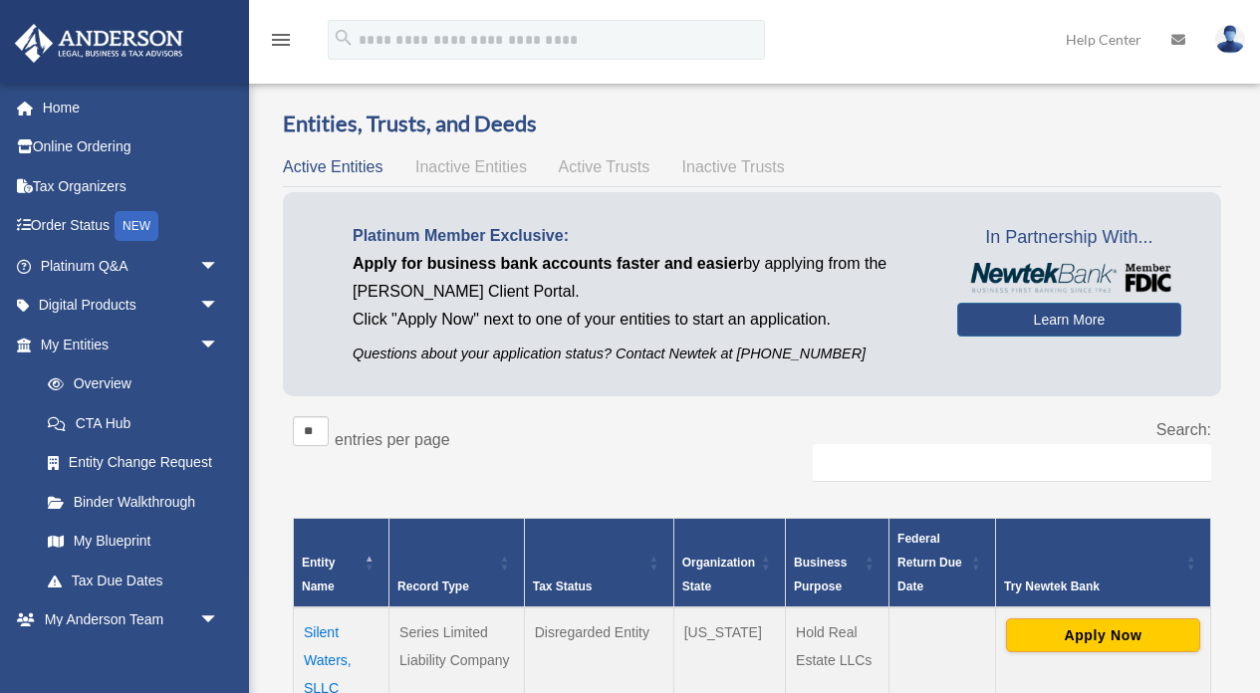
scroll to position [401, 0]
